Goal: Task Accomplishment & Management: Use online tool/utility

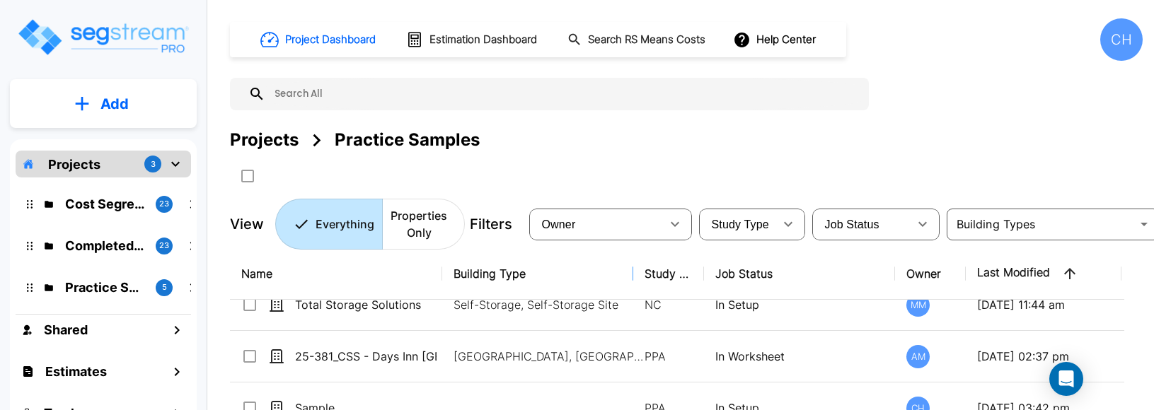
scroll to position [55, 0]
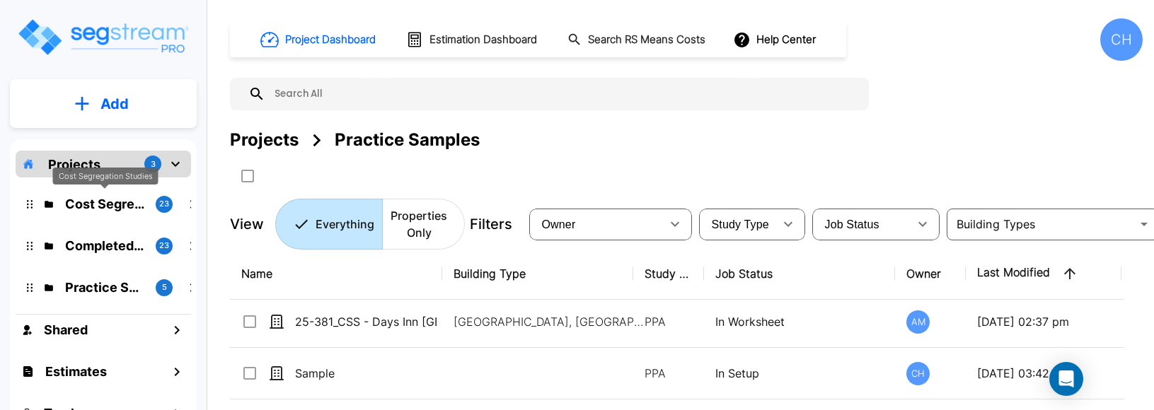
click at [97, 208] on p "Cost Segregation Studies" at bounding box center [104, 203] width 79 height 19
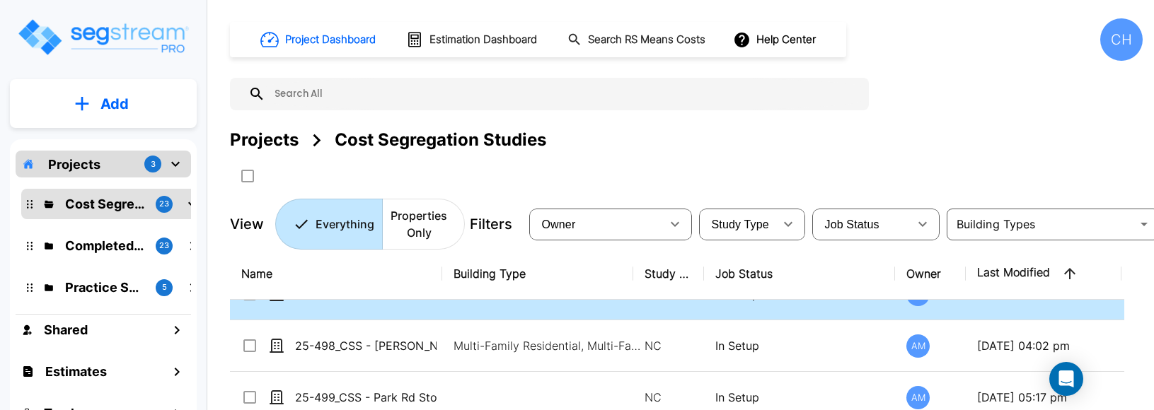
scroll to position [33, 0]
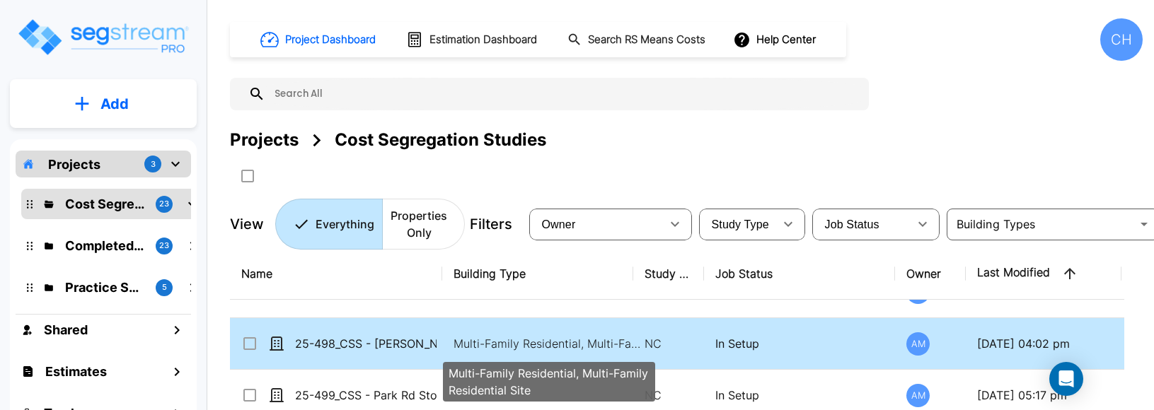
click at [492, 343] on p "Multi-Family Residential, Multi-Family Residential Site" at bounding box center [548, 343] width 191 height 17
checkbox input "true"
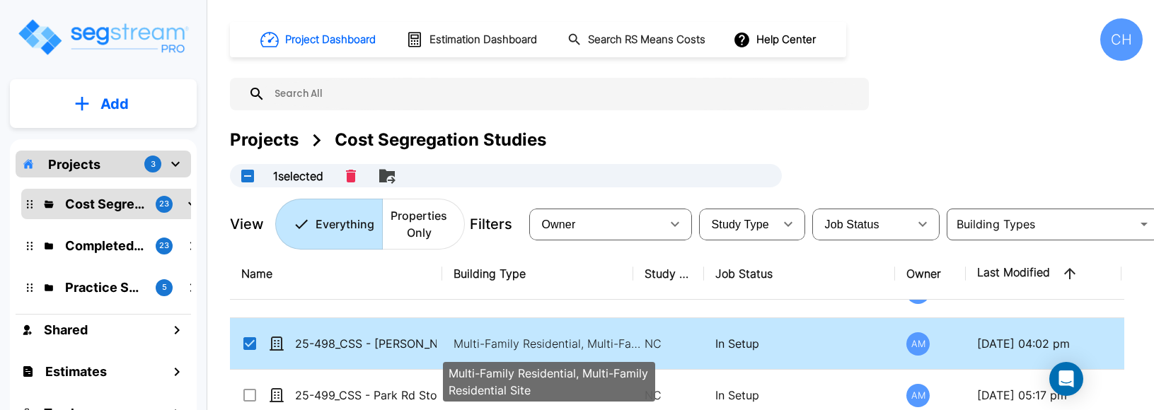
click at [492, 343] on p "Multi-Family Residential, Multi-Family Residential Site" at bounding box center [548, 343] width 191 height 17
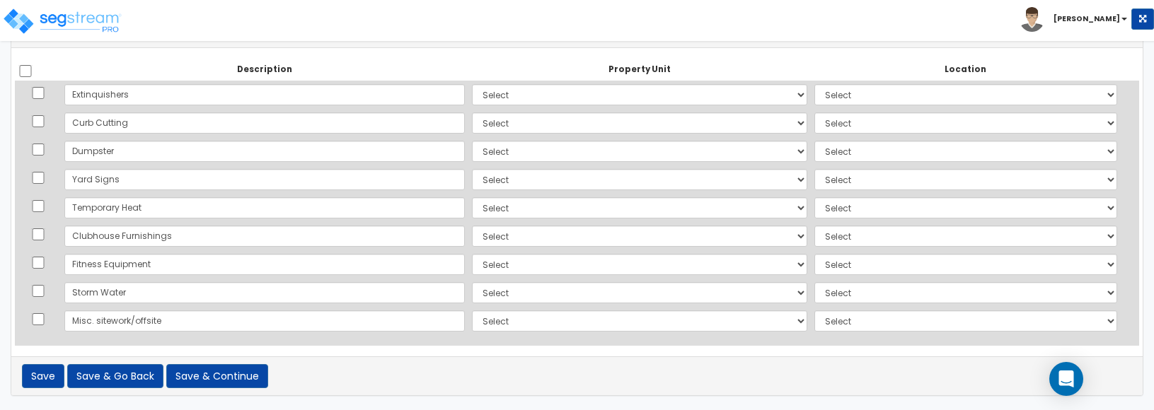
scroll to position [825, 0]
click at [206, 381] on button "Save & Continue" at bounding box center [217, 376] width 102 height 24
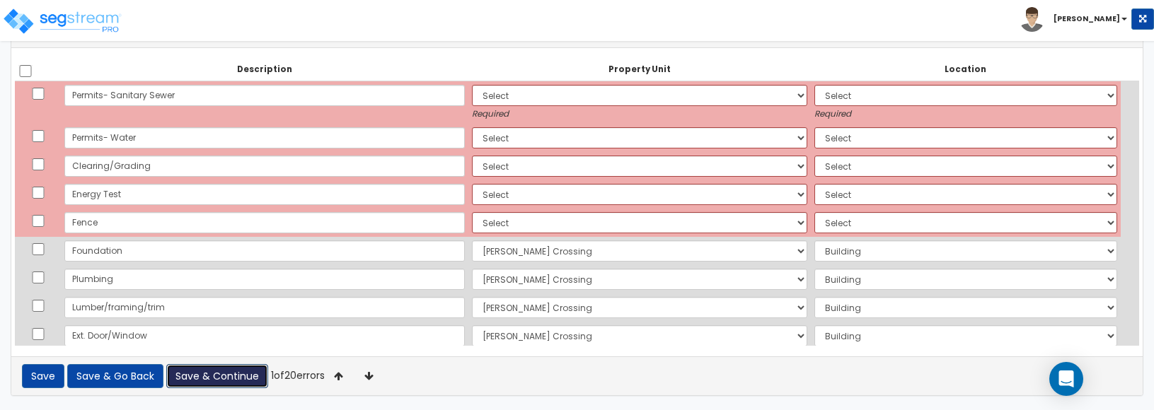
scroll to position [0, 0]
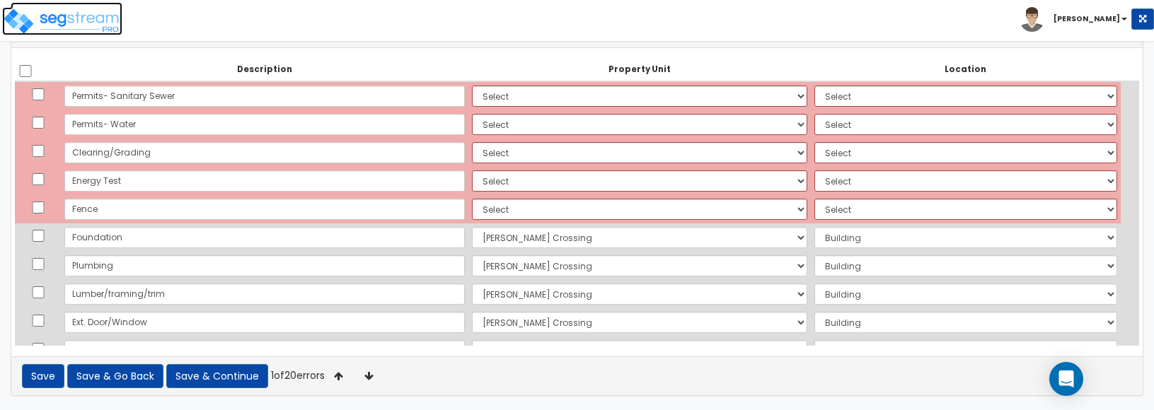
click at [64, 18] on img at bounding box center [62, 21] width 120 height 28
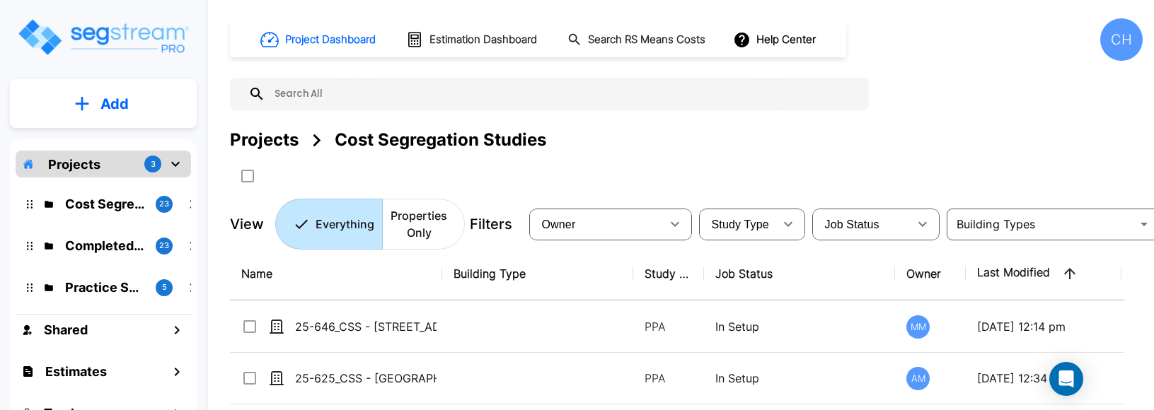
scroll to position [211, 0]
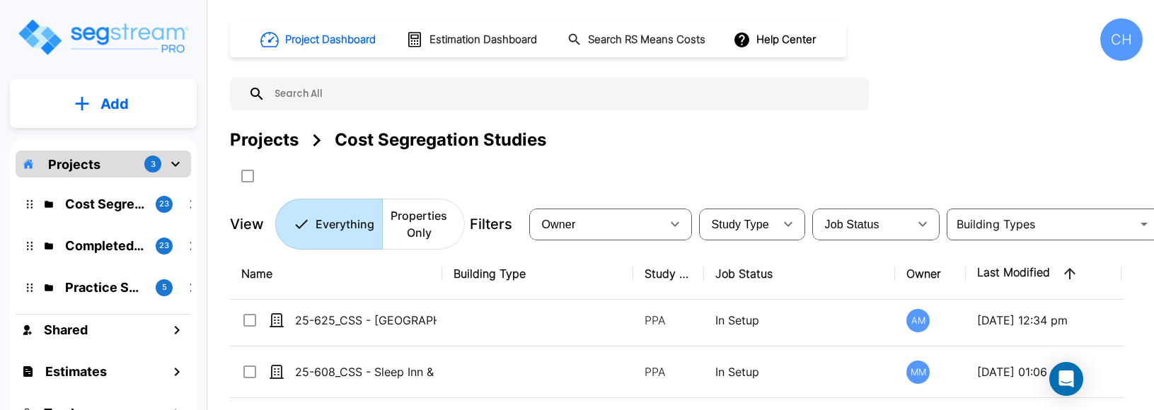
click at [83, 246] on p "Completed Projects" at bounding box center [104, 245] width 79 height 19
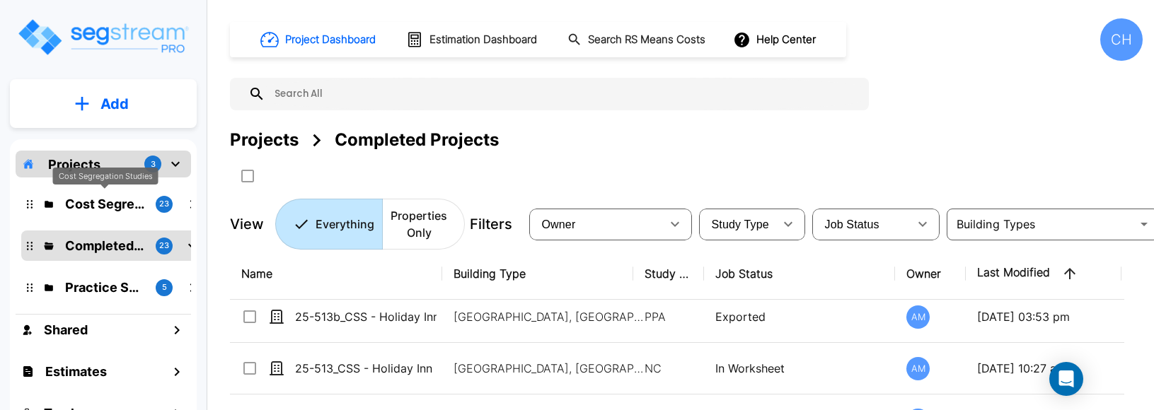
scroll to position [112, 0]
click at [97, 209] on p "Cost Segregation Studies" at bounding box center [104, 203] width 79 height 19
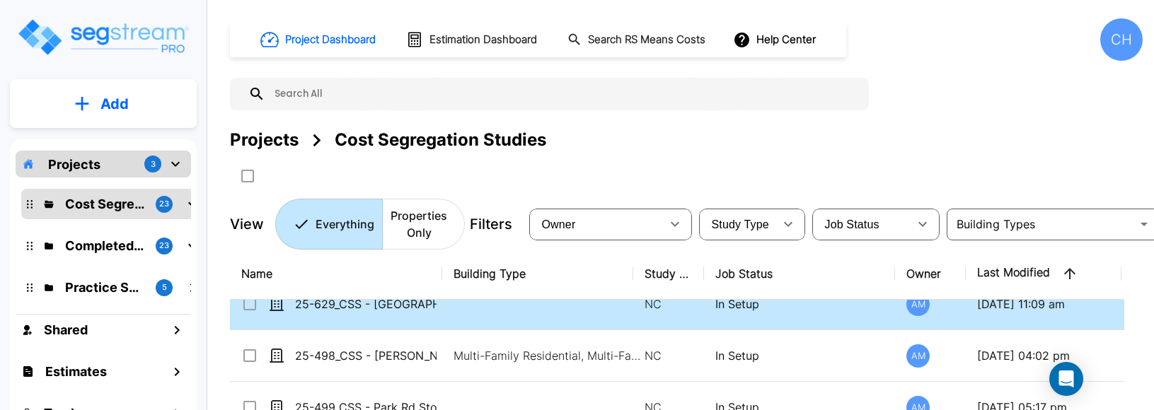
scroll to position [26, 0]
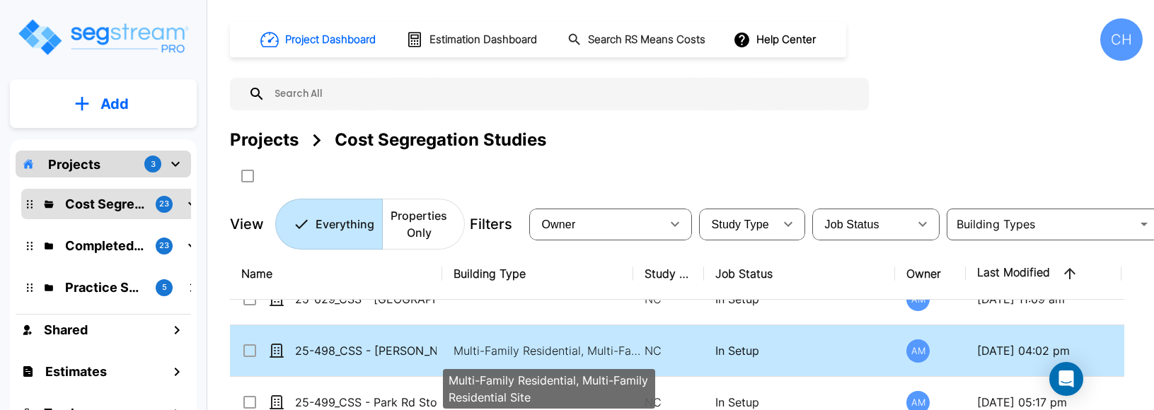
click at [537, 352] on p "Multi-Family Residential, Multi-Family Residential Site" at bounding box center [548, 350] width 191 height 17
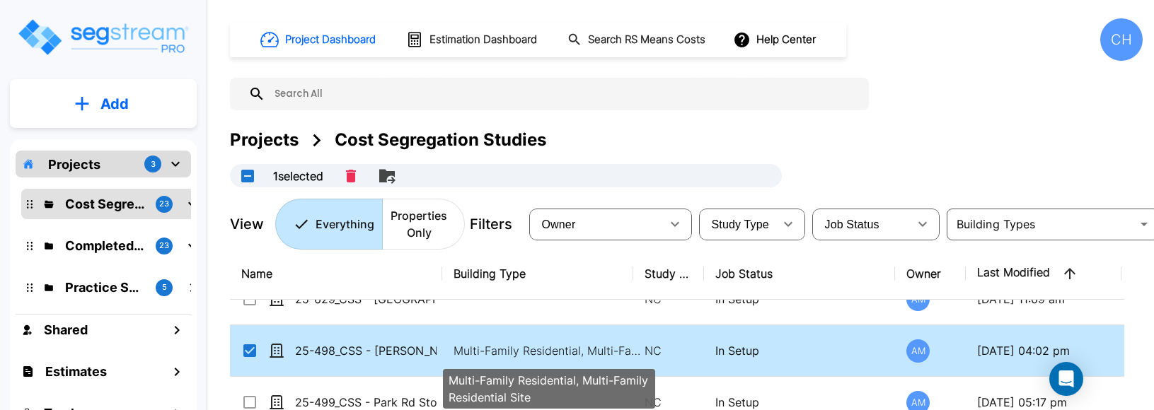
click at [539, 352] on p "Multi-Family Residential, Multi-Family Residential Site" at bounding box center [548, 350] width 191 height 17
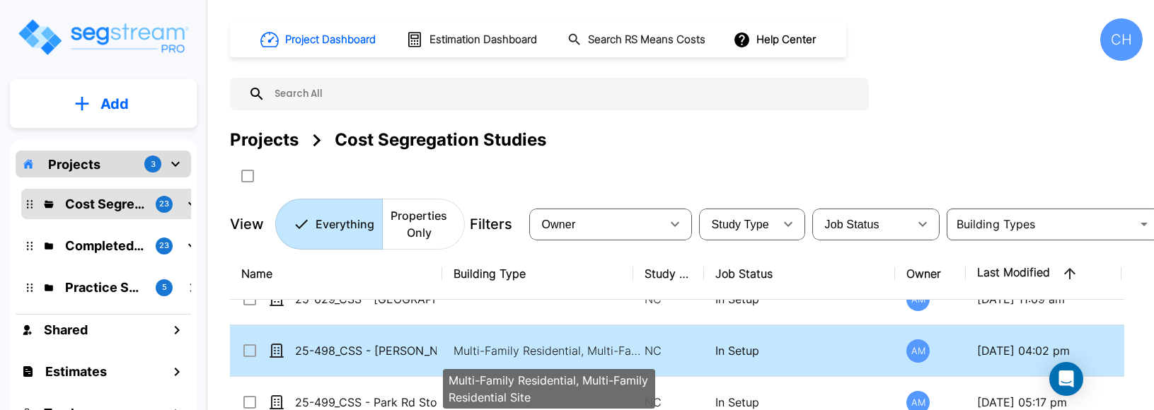
click at [538, 348] on p "Multi-Family Residential, Multi-Family Residential Site" at bounding box center [548, 350] width 191 height 17
checkbox input "true"
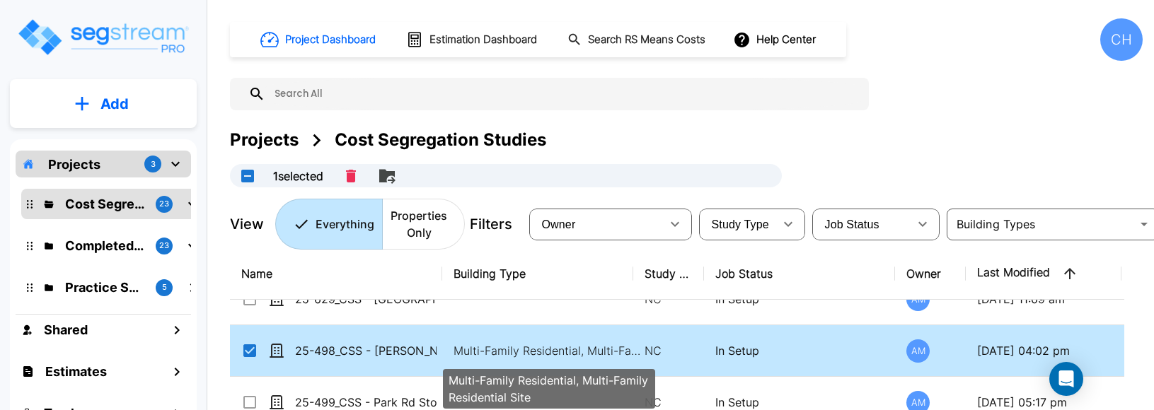
click at [538, 348] on p "Multi-Family Residential, Multi-Family Residential Site" at bounding box center [548, 350] width 191 height 17
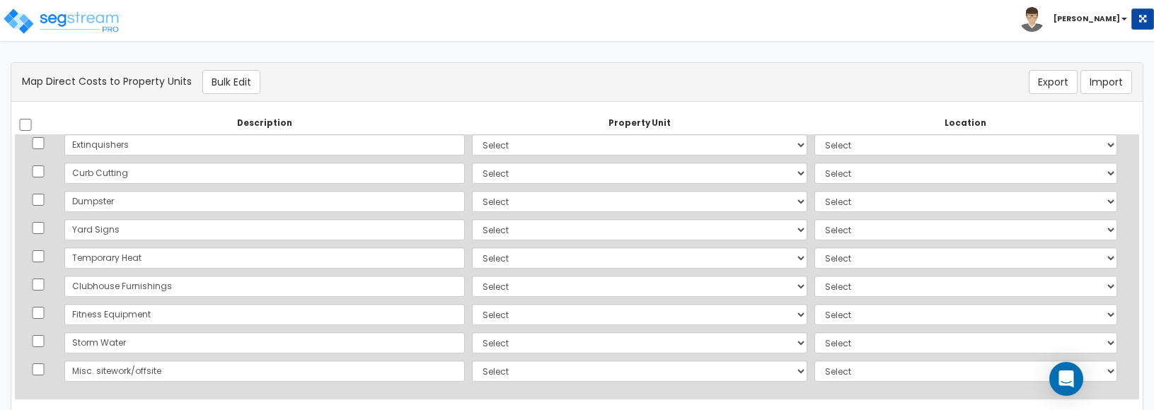
scroll to position [54, 0]
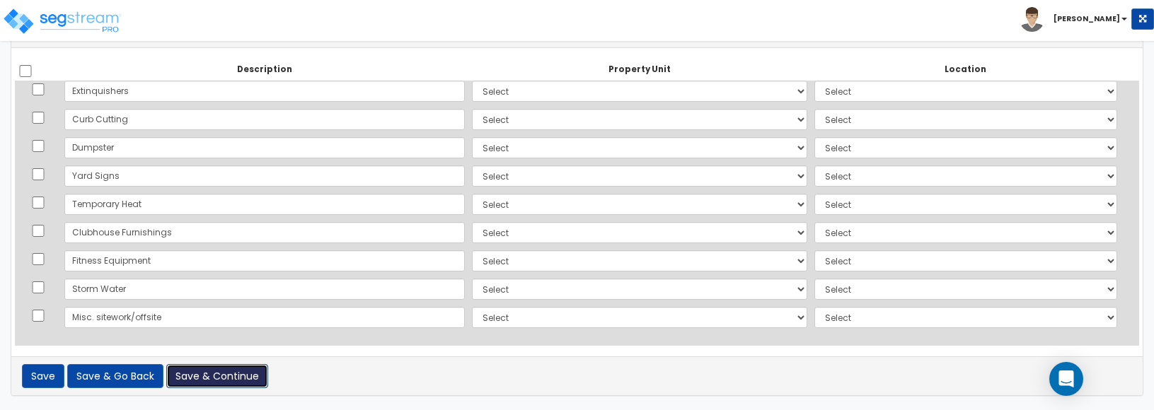
click at [231, 373] on button "Save & Continue" at bounding box center [217, 376] width 102 height 24
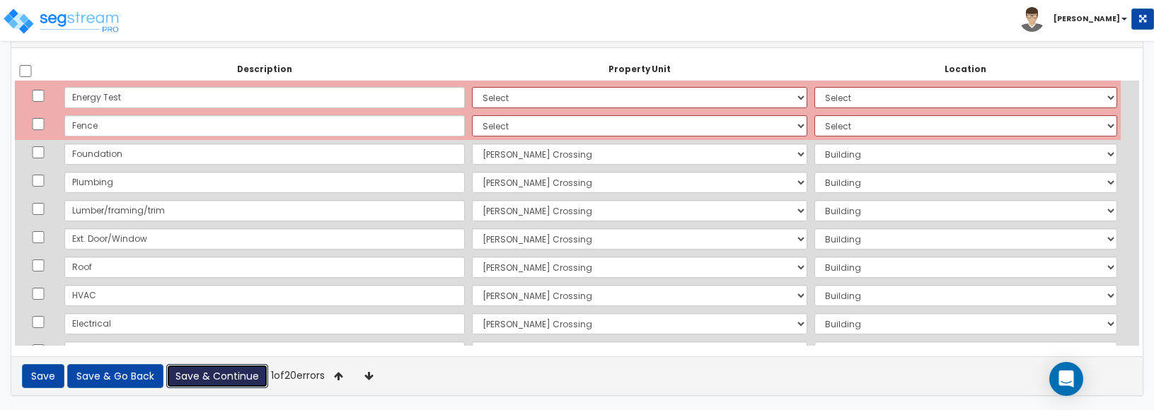
scroll to position [0, 0]
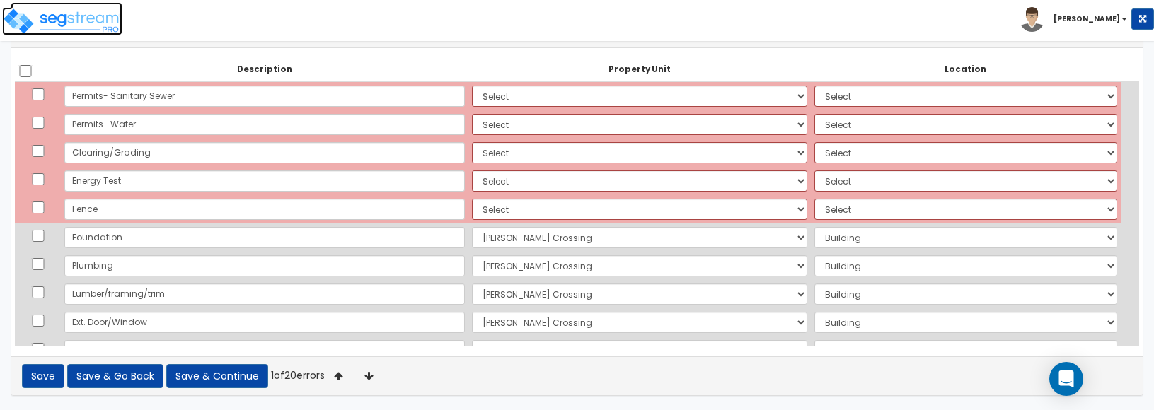
click at [80, 24] on img at bounding box center [62, 21] width 120 height 28
